Goal: Go to known website

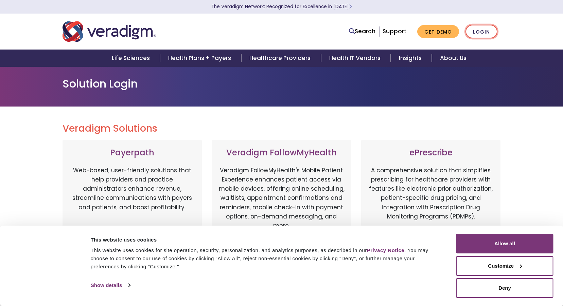
click at [483, 33] on link "Login" at bounding box center [481, 32] width 32 height 14
click at [504, 290] on button "Deny" at bounding box center [504, 289] width 97 height 20
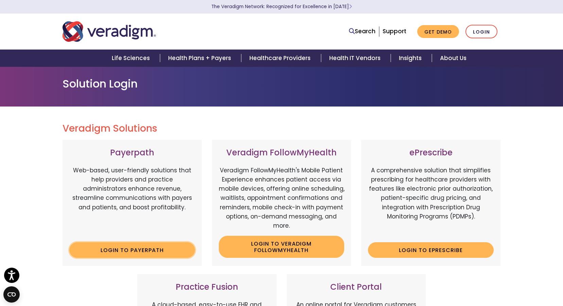
click at [128, 252] on link "Login to Payerpath" at bounding box center [132, 251] width 126 height 16
